Goal: Task Accomplishment & Management: Use online tool/utility

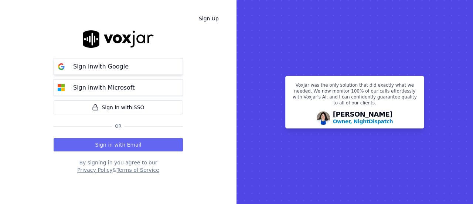
click at [119, 69] on p "Sign in with Google" at bounding box center [100, 66] width 55 height 9
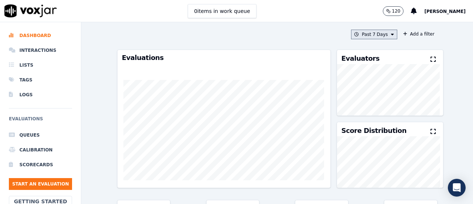
click at [363, 34] on button "Past 7 Days" at bounding box center [374, 35] width 46 height 10
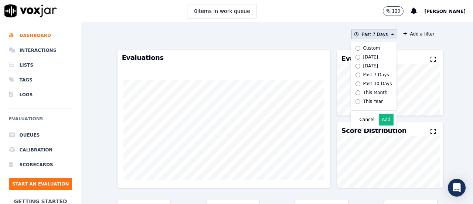
click at [368, 69] on label "[DATE]" at bounding box center [372, 65] width 40 height 9
click at [379, 125] on button "Add" at bounding box center [386, 119] width 14 height 12
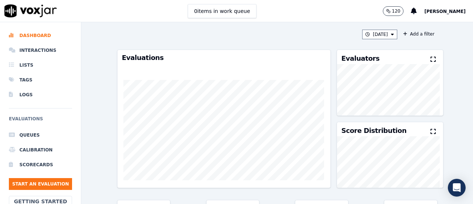
click at [381, 60] on div "Evaluators" at bounding box center [390, 57] width 106 height 14
click at [418, 59] on div "Evaluators" at bounding box center [390, 57] width 106 height 14
click at [430, 59] on icon at bounding box center [432, 59] width 5 height 6
click at [351, 60] on h3 "Score Distribution" at bounding box center [373, 58] width 65 height 7
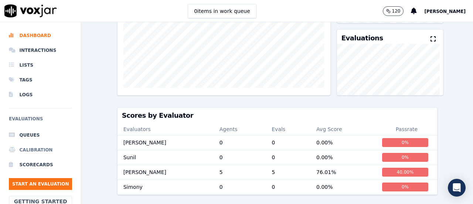
click at [47, 149] on li "Calibration" at bounding box center [40, 149] width 63 height 15
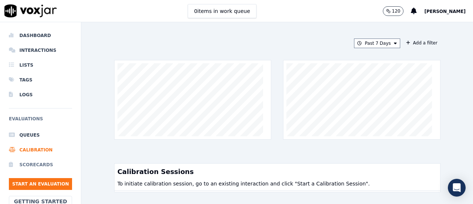
click at [20, 163] on li "Scorecards" at bounding box center [40, 164] width 63 height 15
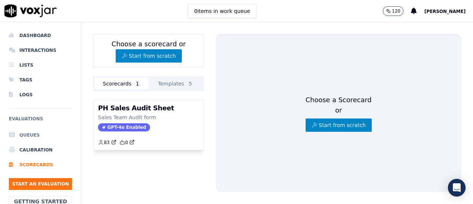
click at [23, 132] on li "Queues" at bounding box center [40, 134] width 63 height 15
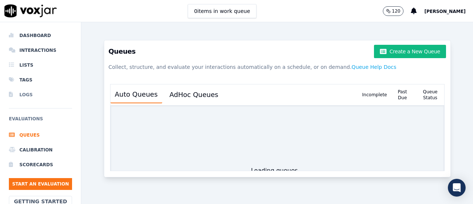
click at [37, 90] on li "Logs" at bounding box center [40, 94] width 63 height 15
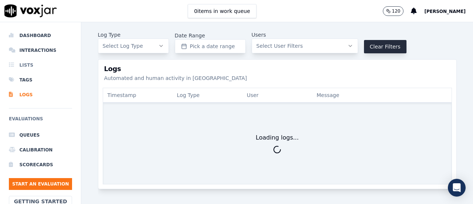
click at [31, 63] on li "Lists" at bounding box center [40, 65] width 63 height 15
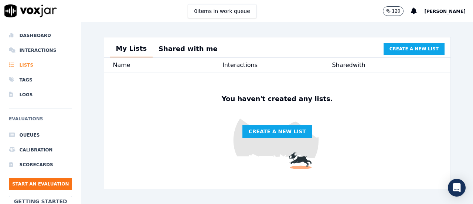
click at [33, 58] on li "Lists" at bounding box center [40, 65] width 63 height 15
click at [35, 51] on li "Interactions" at bounding box center [40, 50] width 63 height 15
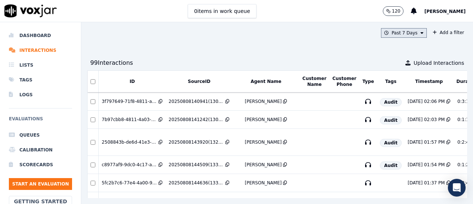
click at [396, 33] on button "Past 7 Days" at bounding box center [404, 33] width 46 height 10
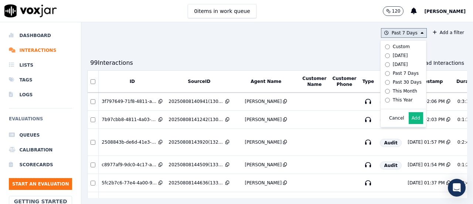
click at [393, 63] on div "[DATE]" at bounding box center [400, 64] width 15 height 6
click at [408, 124] on button "Add" at bounding box center [415, 118] width 14 height 12
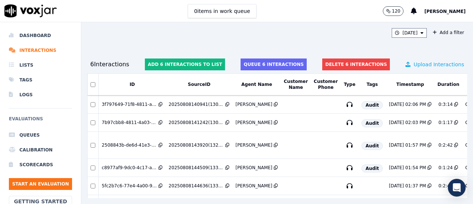
click at [417, 65] on span "Upload Interactions" at bounding box center [438, 64] width 51 height 7
click at [42, 166] on li "Scorecards" at bounding box center [40, 164] width 63 height 15
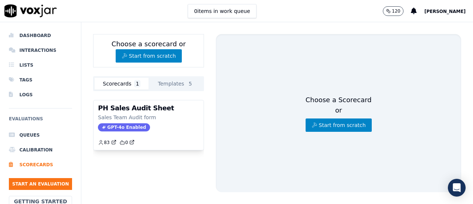
drag, startPoint x: 386, startPoint y: 15, endPoint x: 387, endPoint y: 11, distance: 4.6
click at [386, 13] on button "120" at bounding box center [393, 11] width 21 height 10
click at [392, 9] on p "120" at bounding box center [396, 11] width 8 height 6
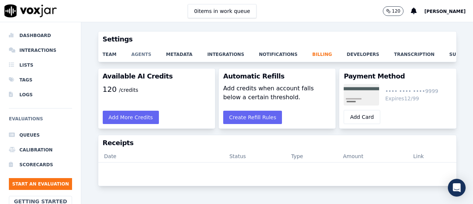
click at [132, 54] on link "agents" at bounding box center [148, 52] width 35 height 10
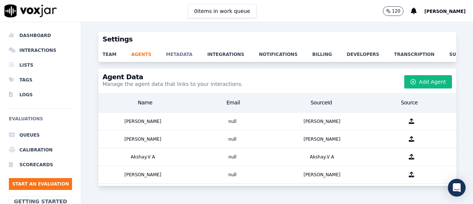
click at [174, 54] on link "metadata" at bounding box center [186, 52] width 41 height 10
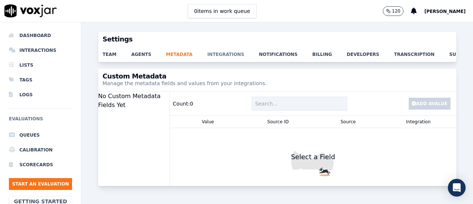
click at [228, 53] on link "integrations" at bounding box center [233, 52] width 52 height 10
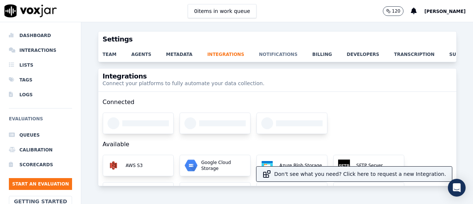
click at [266, 52] on link "notifications" at bounding box center [285, 52] width 53 height 10
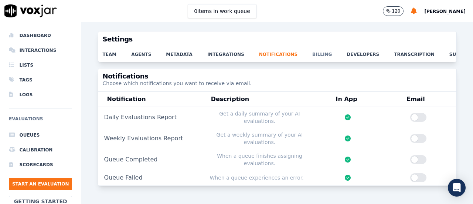
click at [312, 52] on link "billing" at bounding box center [329, 52] width 34 height 10
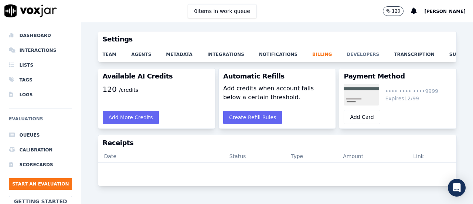
click at [346, 52] on link "developers" at bounding box center [369, 52] width 47 height 10
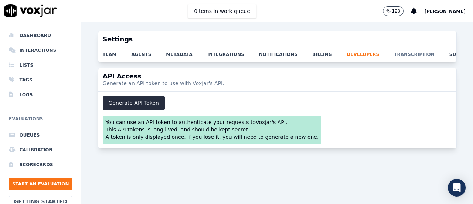
click at [394, 52] on link "transcription" at bounding box center [421, 52] width 55 height 10
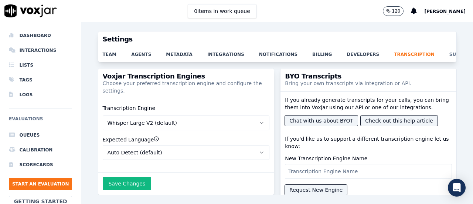
click at [449, 51] on link "support" at bounding box center [468, 52] width 38 height 10
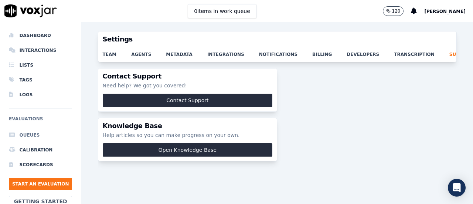
click at [24, 136] on li "Queues" at bounding box center [40, 134] width 63 height 15
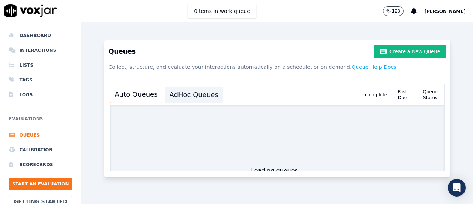
click at [194, 95] on button "AdHoc Queues" at bounding box center [194, 94] width 58 height 16
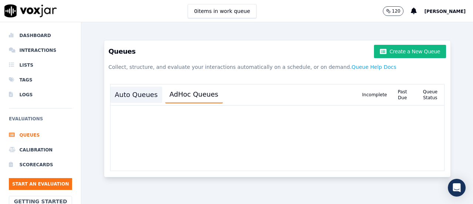
click at [130, 96] on button "Auto Queues" at bounding box center [136, 94] width 52 height 16
click at [10, 62] on icon at bounding box center [13, 65] width 8 height 6
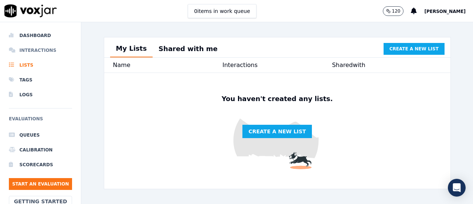
click at [30, 51] on li "Interactions" at bounding box center [40, 50] width 63 height 15
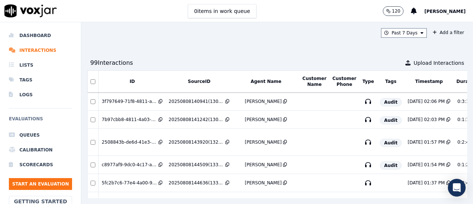
scroll to position [0, 99]
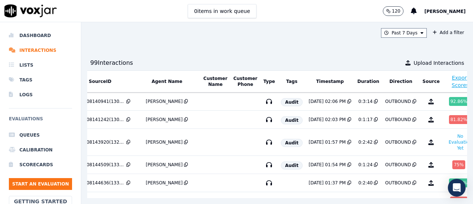
click at [446, 76] on button "Export Scores" at bounding box center [460, 81] width 28 height 15
